Goal: Information Seeking & Learning: Find specific page/section

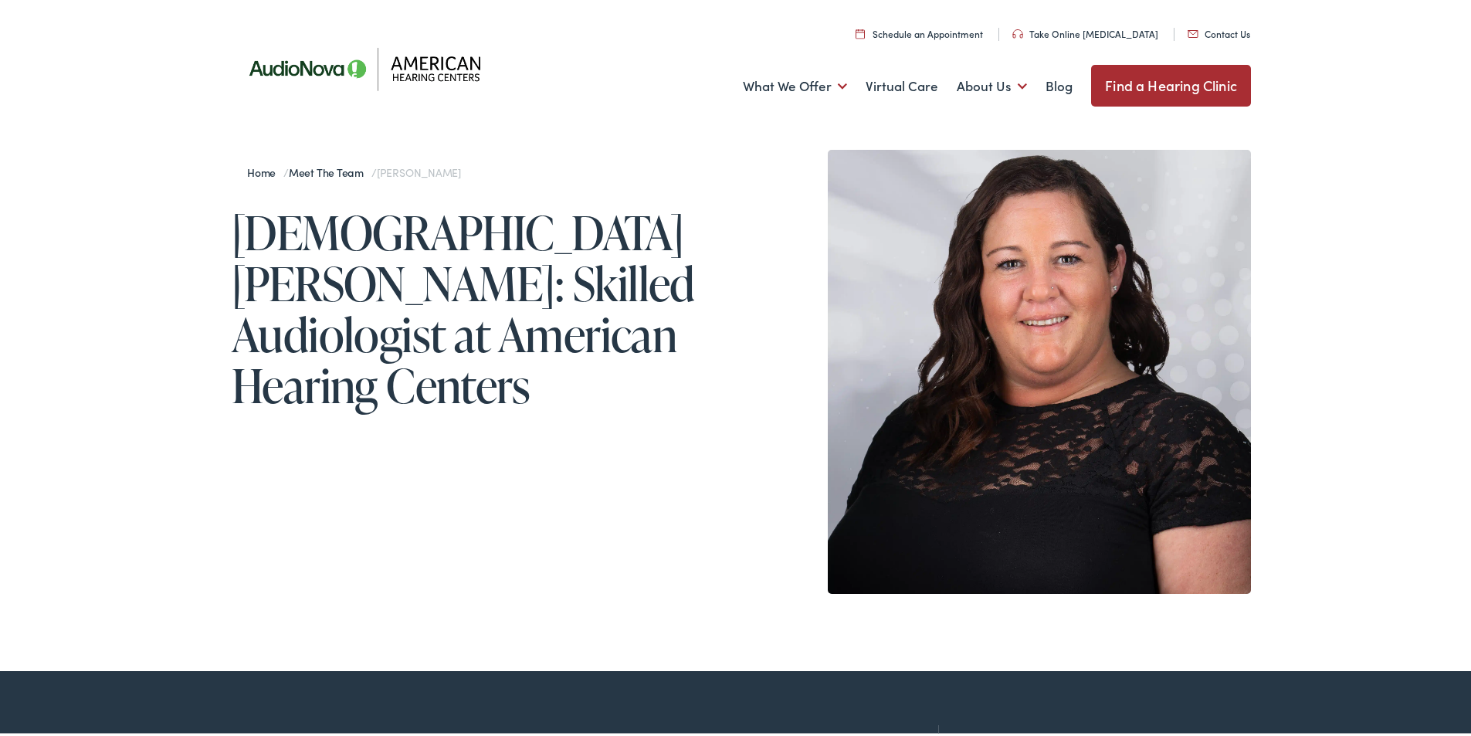
click at [630, 297] on h1 "[DEMOGRAPHIC_DATA][PERSON_NAME]: Skilled Audiologist at American Hearing Centers" at bounding box center [487, 306] width 510 height 204
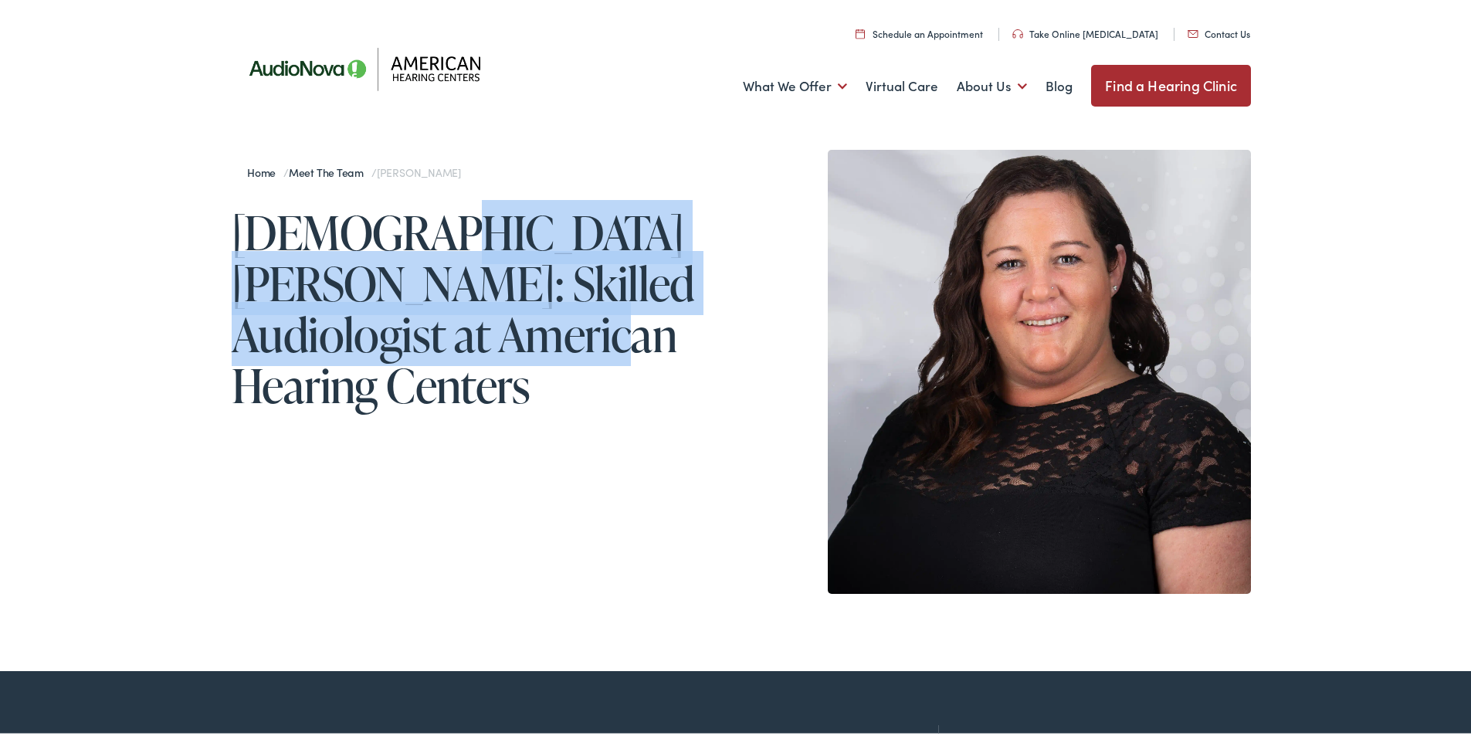
drag, startPoint x: 543, startPoint y: 312, endPoint x: 376, endPoint y: 229, distance: 186.1
click at [376, 229] on h1 "[DEMOGRAPHIC_DATA][PERSON_NAME]: Skilled Audiologist at American Hearing Centers" at bounding box center [487, 306] width 510 height 204
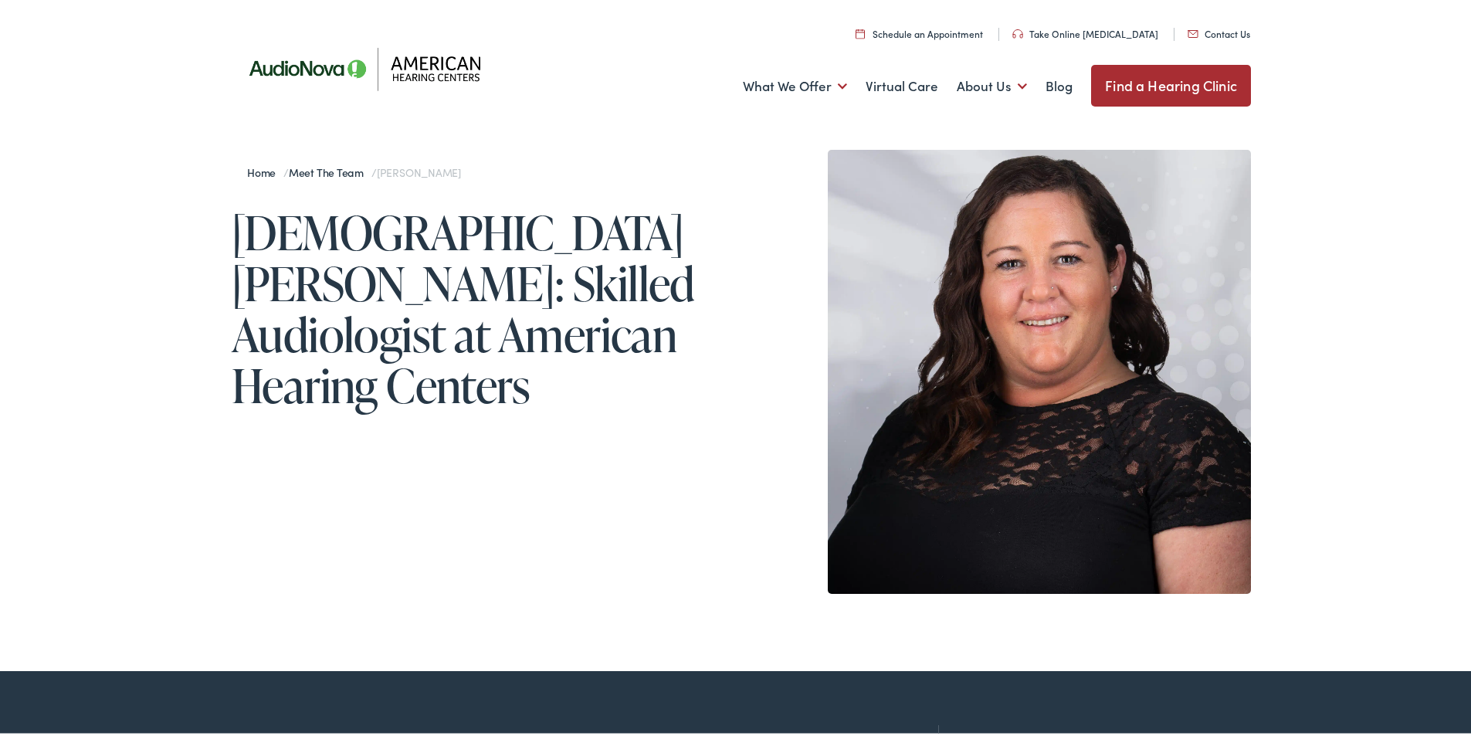
click at [500, 306] on h1 "[DEMOGRAPHIC_DATA][PERSON_NAME]: Skilled Audiologist at American Hearing Centers" at bounding box center [487, 306] width 510 height 204
click at [1054, 311] on img at bounding box center [1039, 369] width 423 height 444
click at [565, 385] on div "Home / Meet the Team / [PERSON_NAME] [PERSON_NAME]: Skilled Audiologist at Amer…" at bounding box center [487, 369] width 510 height 444
click at [317, 170] on link "Meet the Team" at bounding box center [330, 168] width 83 height 15
click at [1434, 331] on div "Home / Meet the Team / [PERSON_NAME] [PERSON_NAME]: Skilled Audiologist at Amer…" at bounding box center [741, 396] width 1483 height 544
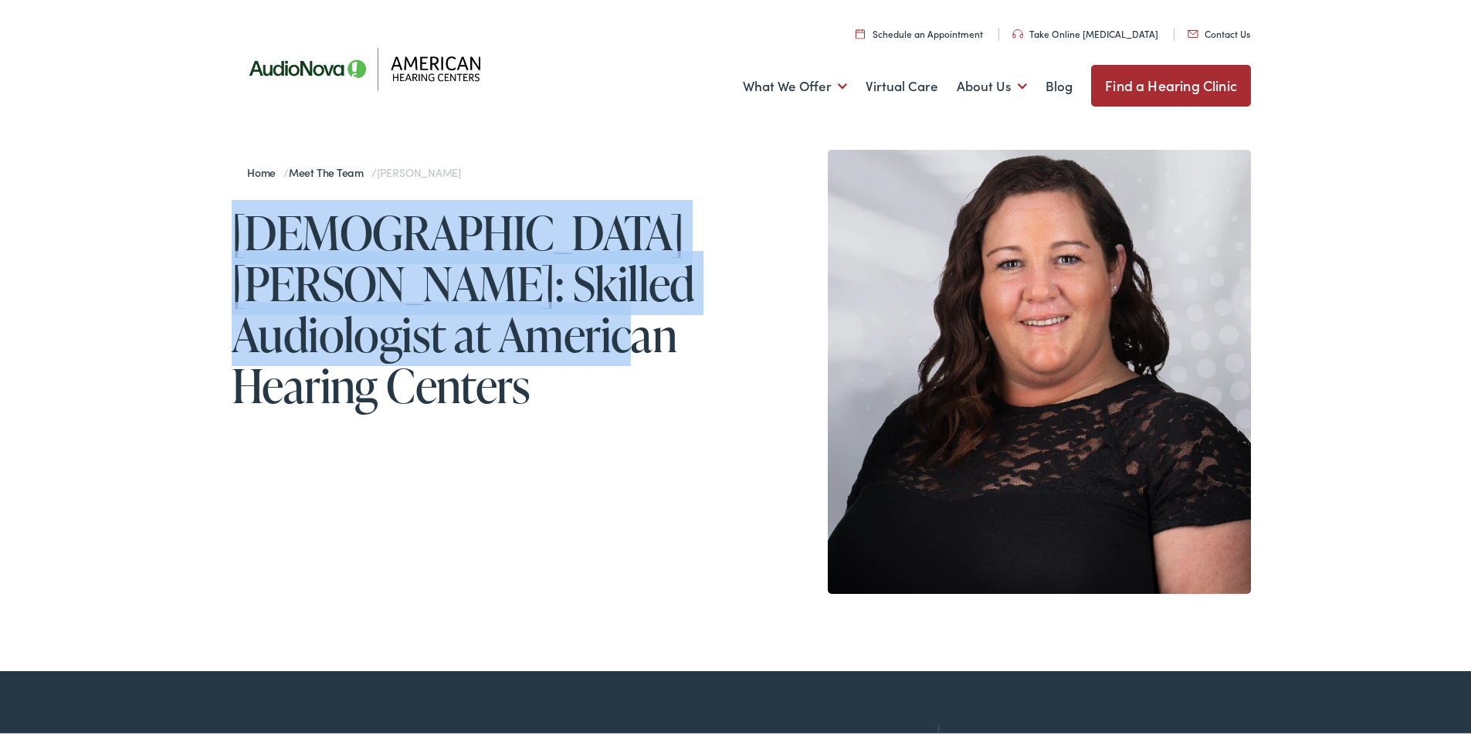
drag, startPoint x: 524, startPoint y: 343, endPoint x: 227, endPoint y: 251, distance: 311.2
click at [232, 251] on h1 "[DEMOGRAPHIC_DATA][PERSON_NAME]: Skilled Audiologist at American Hearing Centers" at bounding box center [487, 306] width 510 height 204
drag, startPoint x: 227, startPoint y: 251, endPoint x: 497, endPoint y: 324, distance: 280.1
click at [497, 324] on h1 "[DEMOGRAPHIC_DATA][PERSON_NAME]: Skilled Audiologist at American Hearing Centers" at bounding box center [487, 306] width 510 height 204
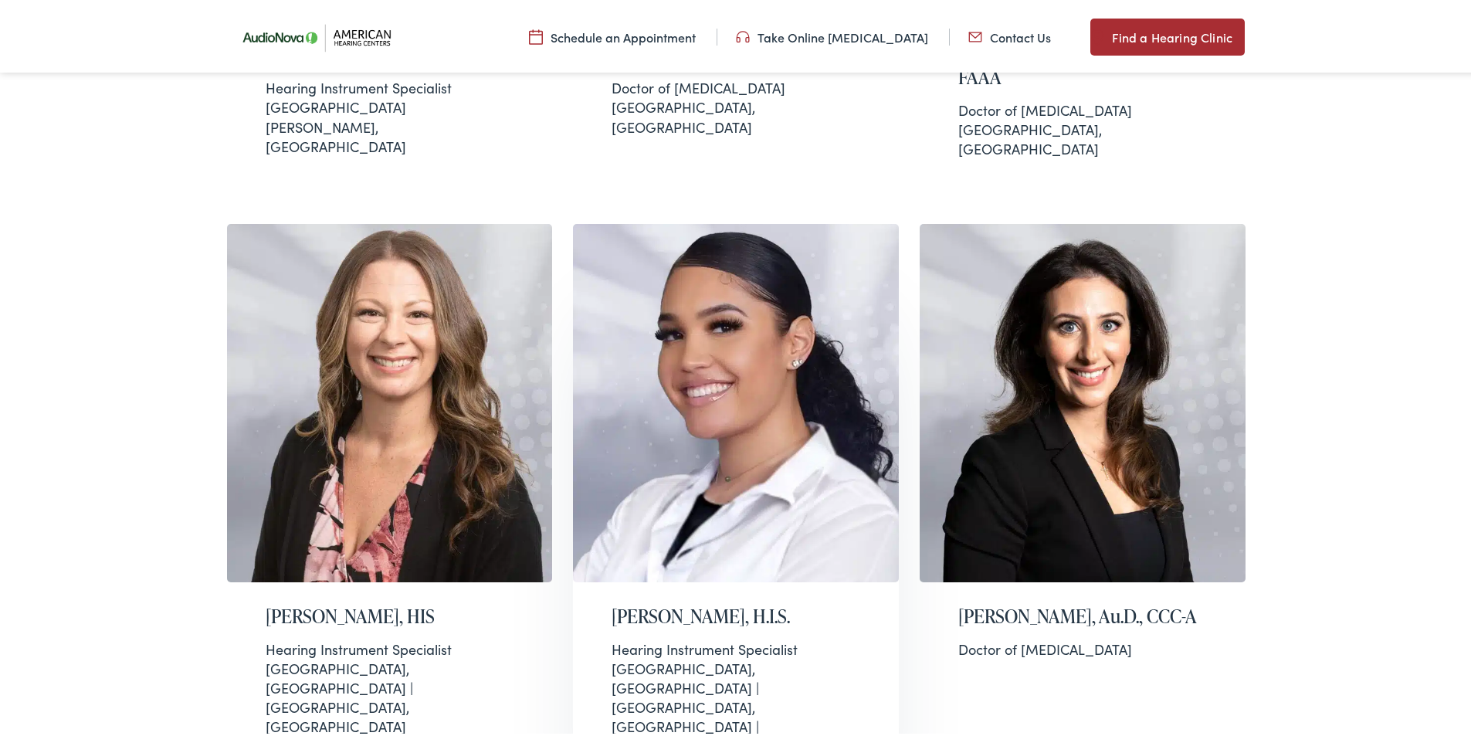
scroll to position [1395, 0]
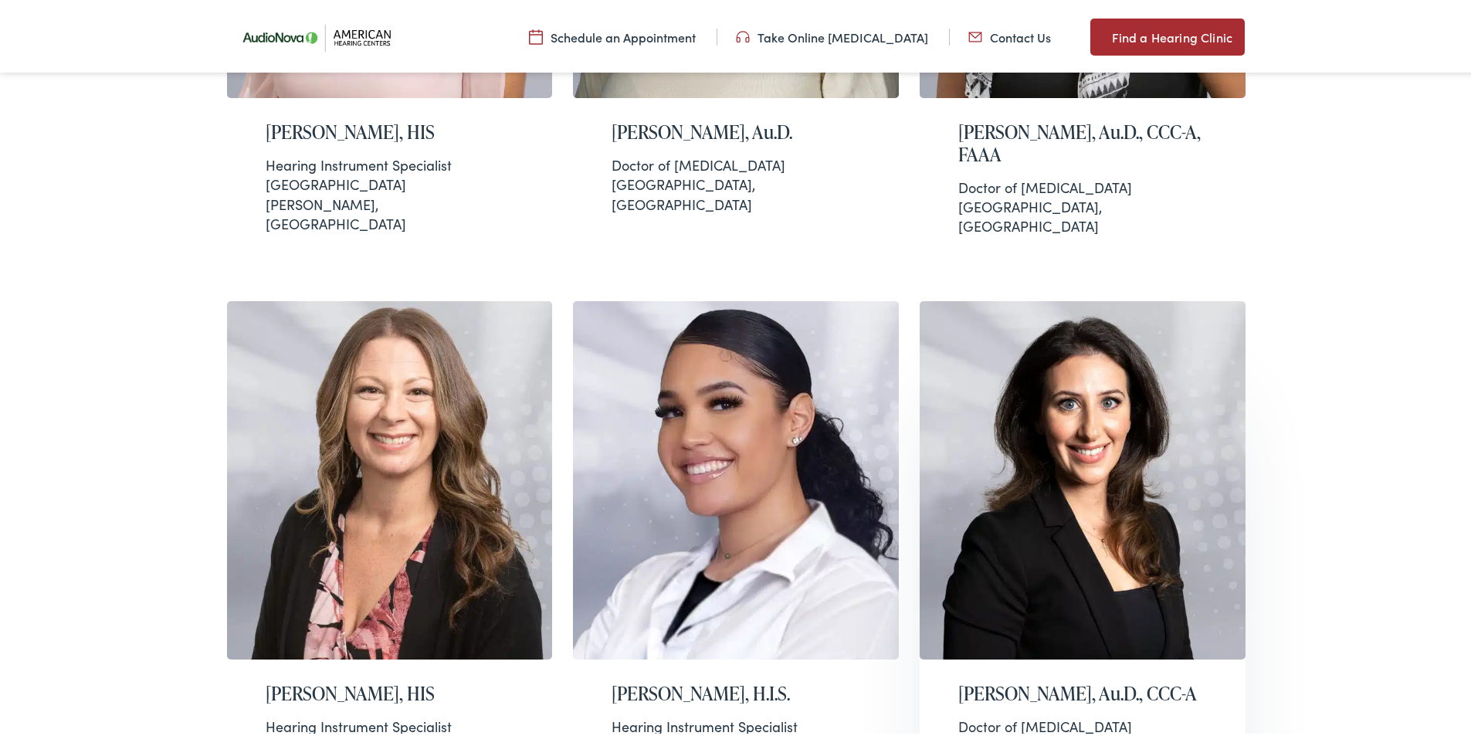
click at [1076, 381] on img at bounding box center [1083, 477] width 326 height 358
